Goal: Transaction & Acquisition: Purchase product/service

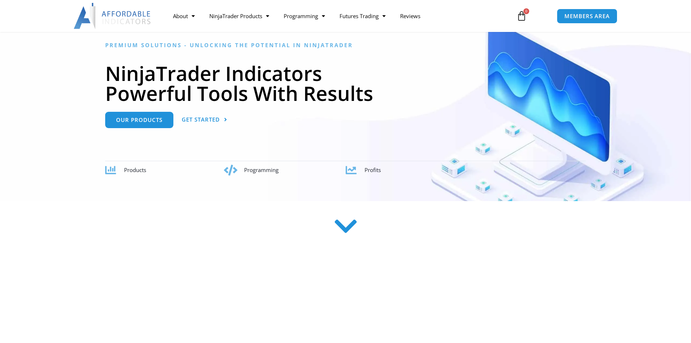
scroll to position [90, 0]
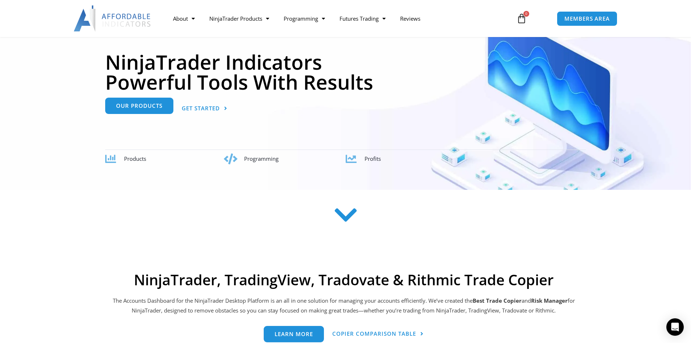
click at [148, 105] on span "Our Products" at bounding box center [139, 105] width 46 height 5
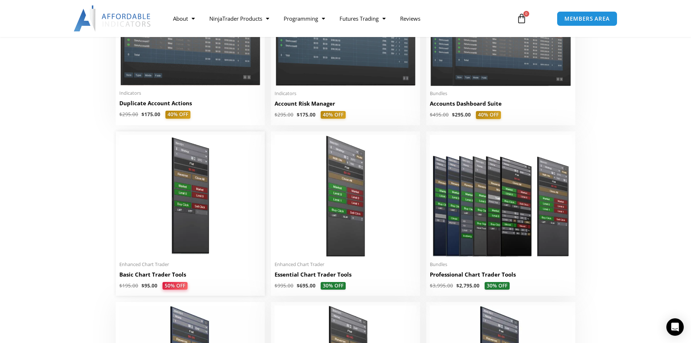
scroll to position [242, 0]
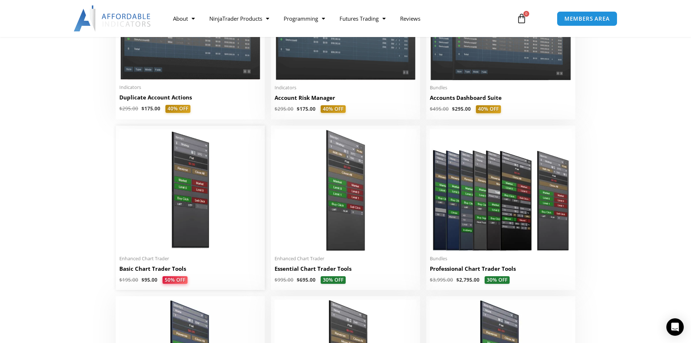
click at [188, 173] on img at bounding box center [190, 190] width 142 height 122
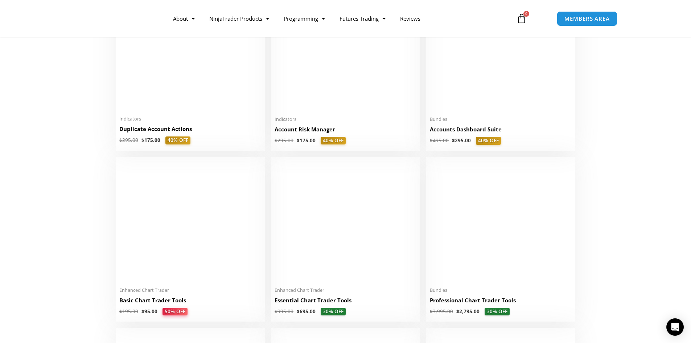
scroll to position [211, 0]
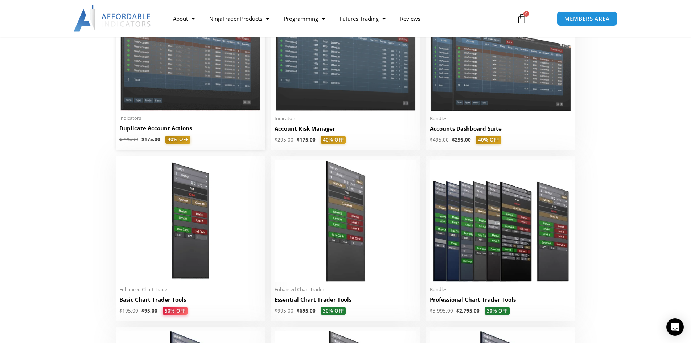
click at [181, 88] on img at bounding box center [190, 54] width 142 height 113
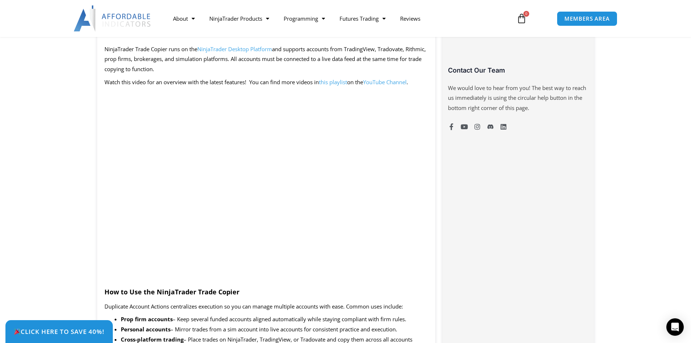
scroll to position [514, 0]
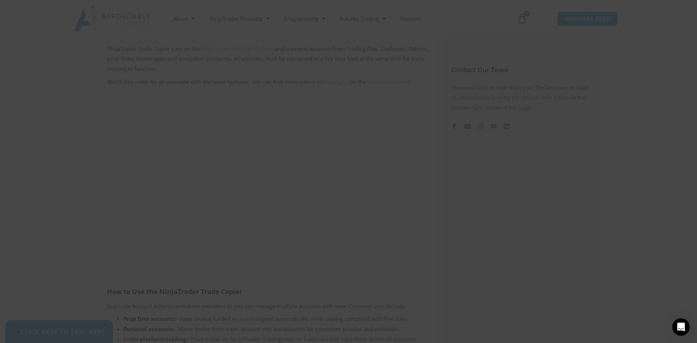
click at [485, 6] on span "SAVE 20% NOW popup" at bounding box center [488, 6] width 12 height 4
